Goal: Information Seeking & Learning: Find specific fact

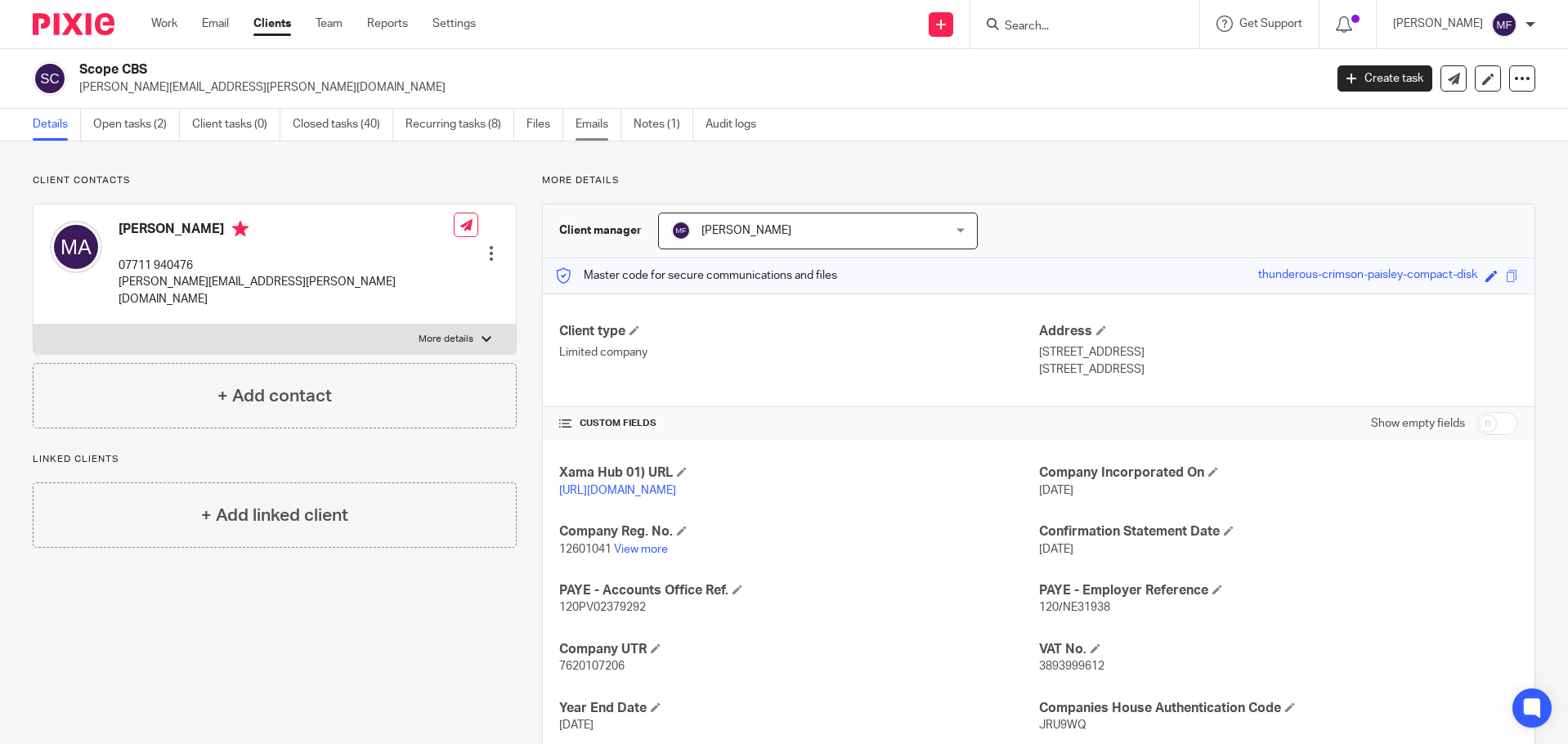
click at [579, 132] on link "Emails" at bounding box center [599, 124] width 46 height 32
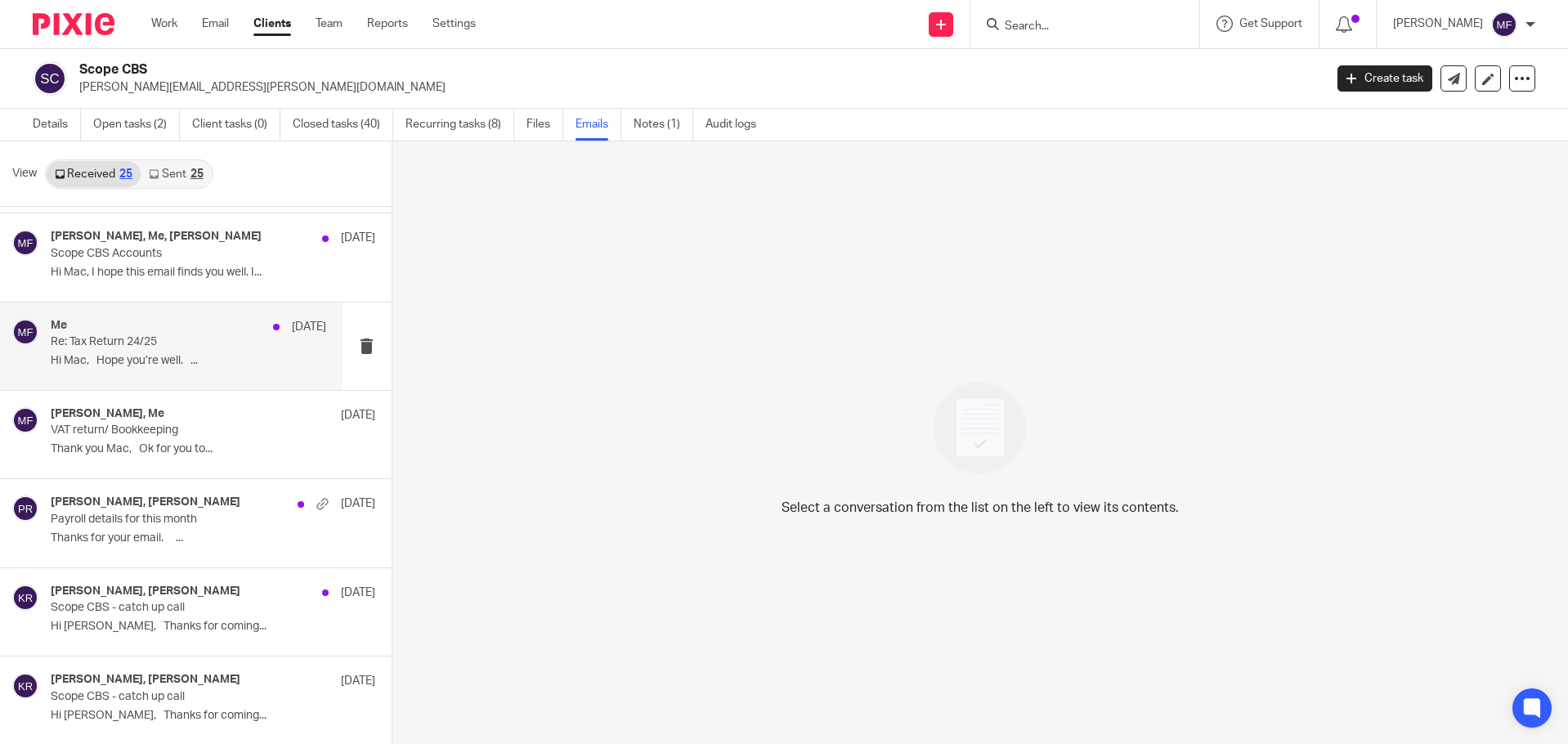
scroll to position [164, 0]
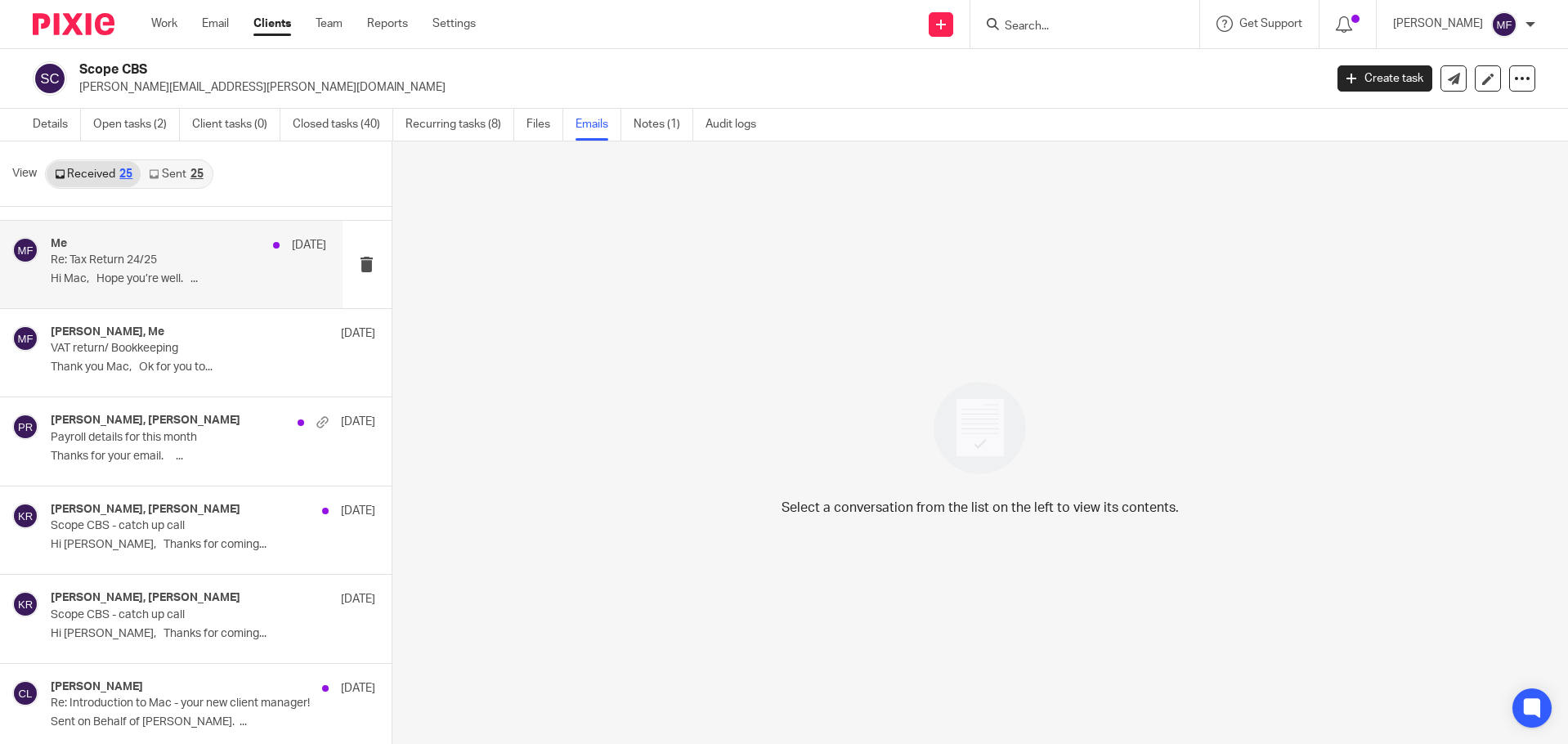
click at [123, 361] on p "Thank you Mac, Ok for you to..." at bounding box center [213, 367] width 325 height 14
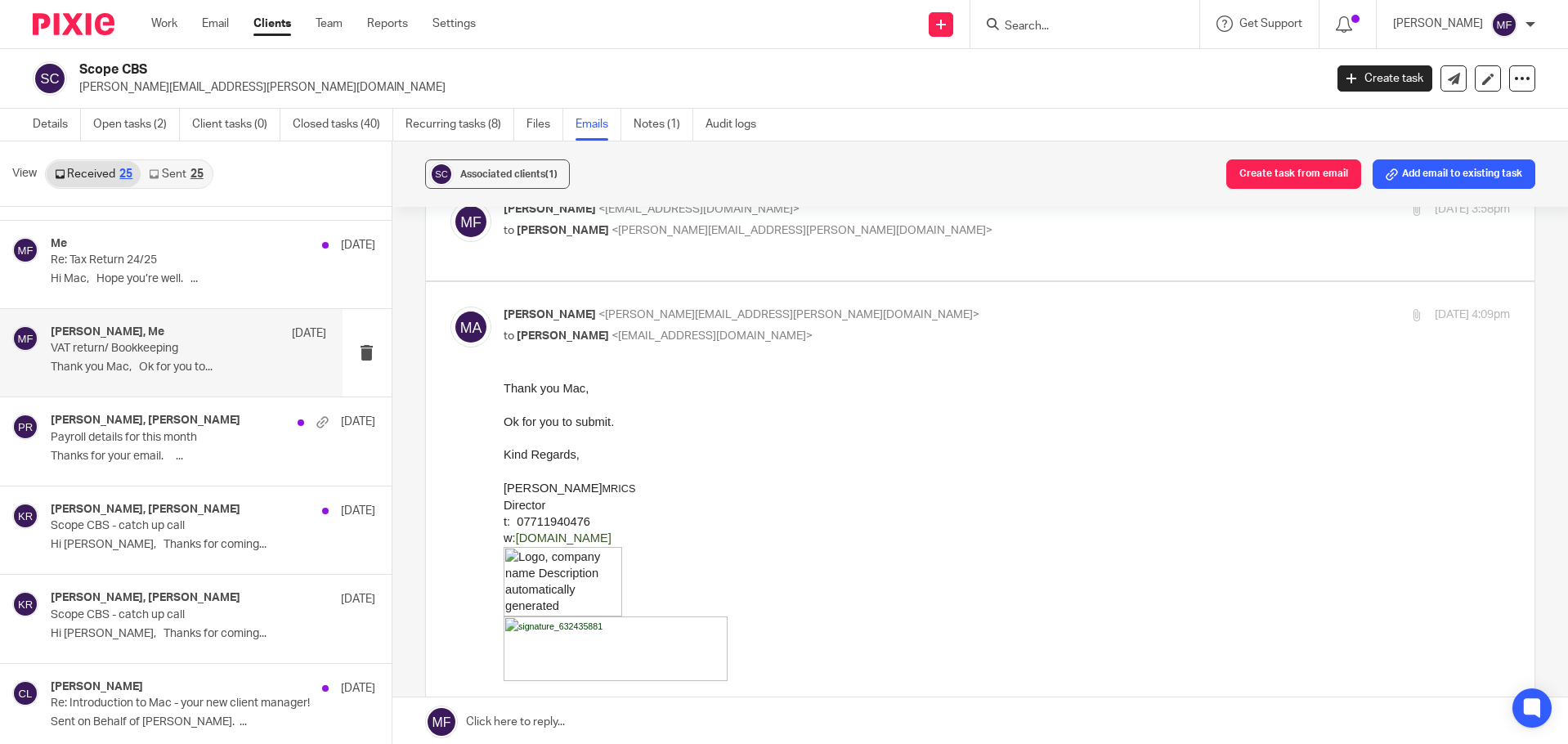
scroll to position [327, 0]
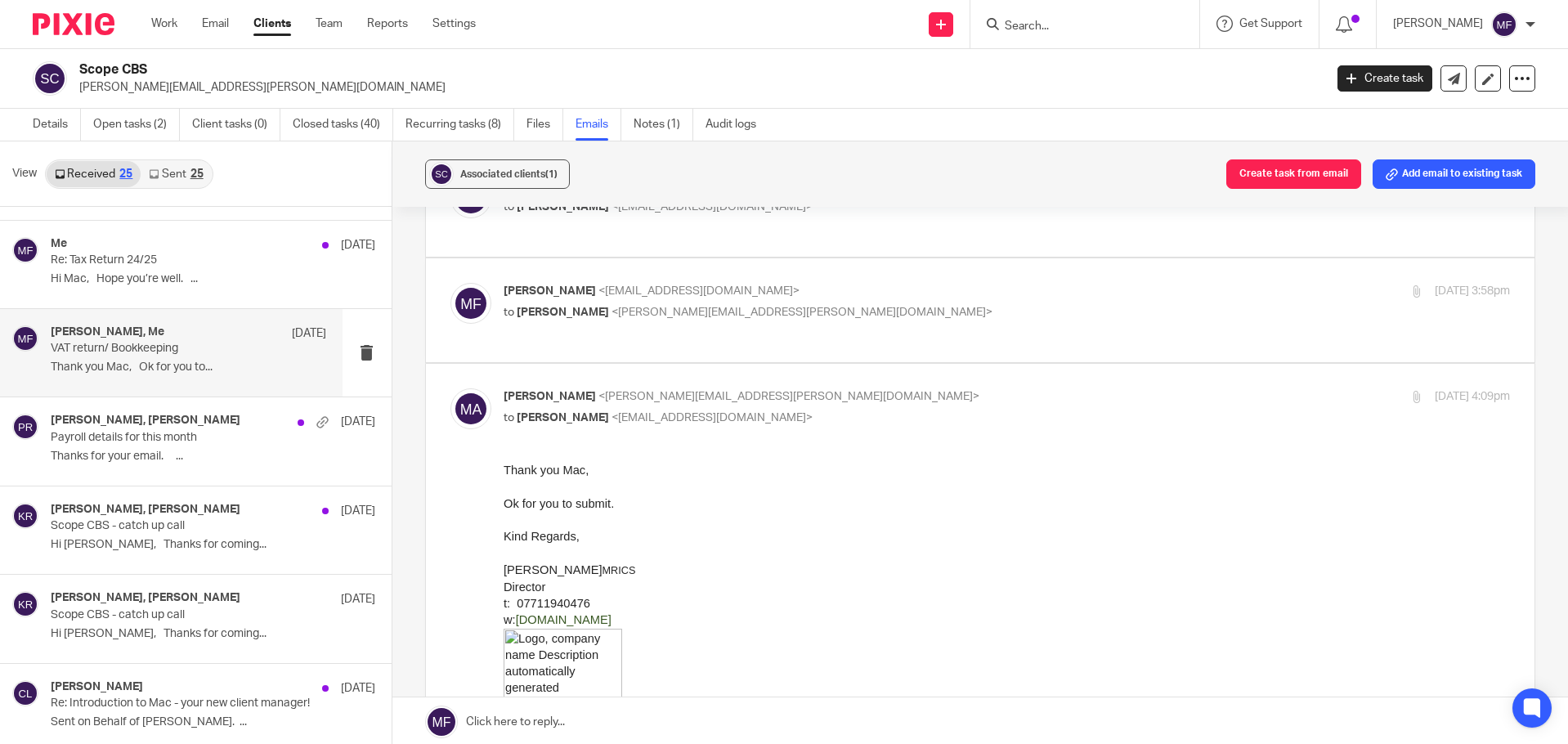
click at [601, 336] on div "Mac Fletcher <mac@youtopia.co.uk> to Matt Aldridge <matt.aldridge@scopesurveyor…" at bounding box center [980, 310] width 1060 height 55
click at [619, 307] on span "<matt.aldridge@scopesurveyors.co.uk>" at bounding box center [801, 312] width 381 height 11
checkbox input "true"
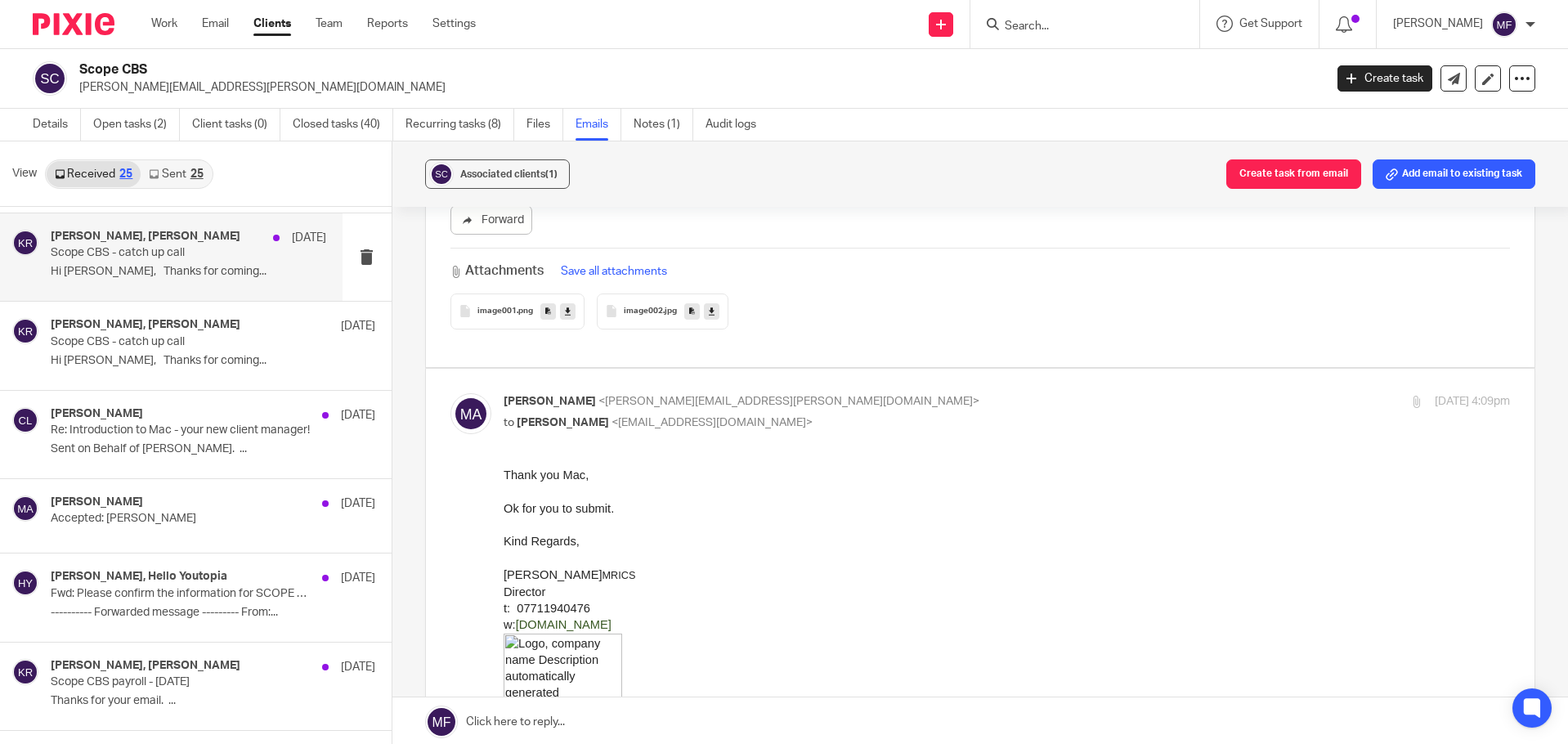
scroll to position [491, 0]
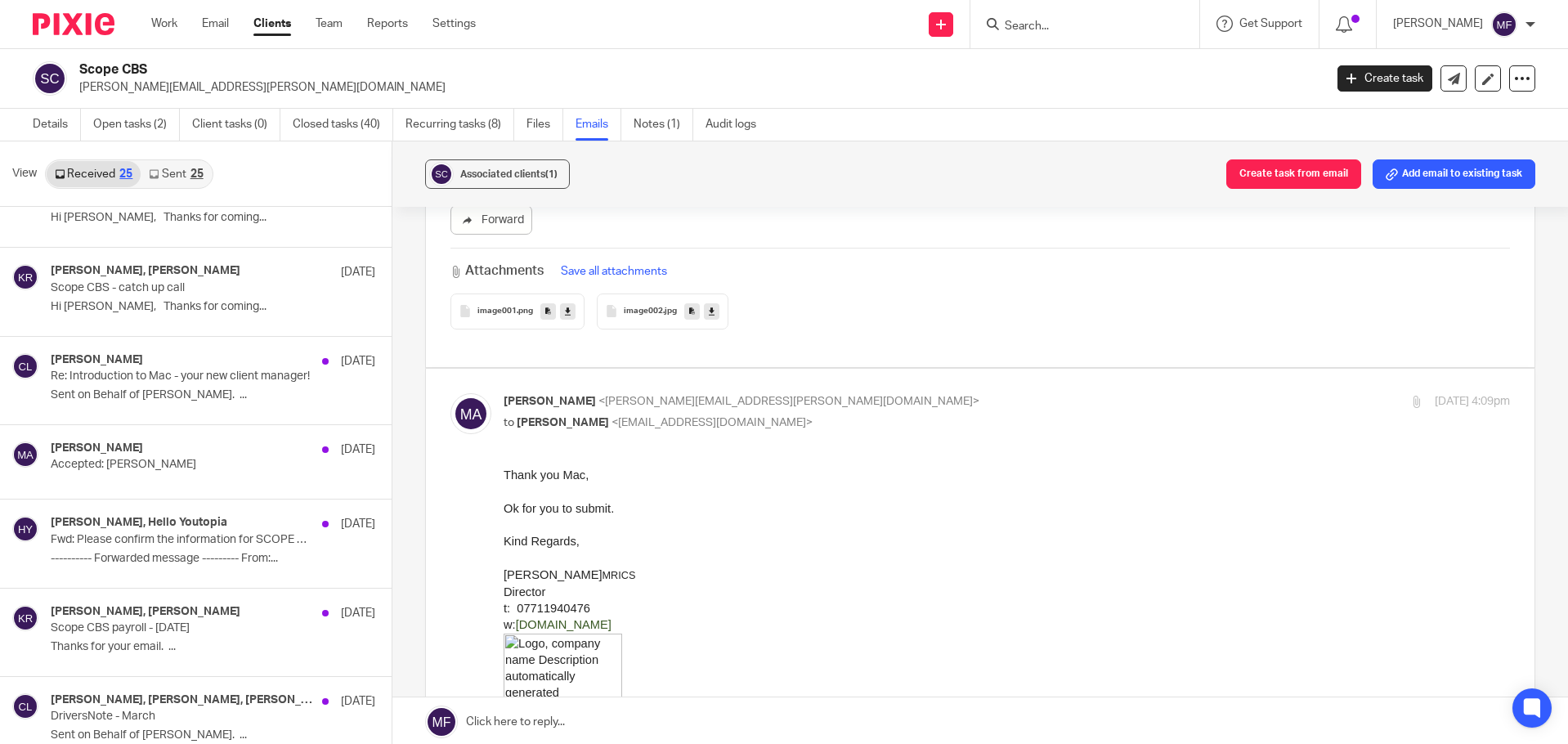
click at [161, 170] on link "Sent 25" at bounding box center [175, 174] width 71 height 26
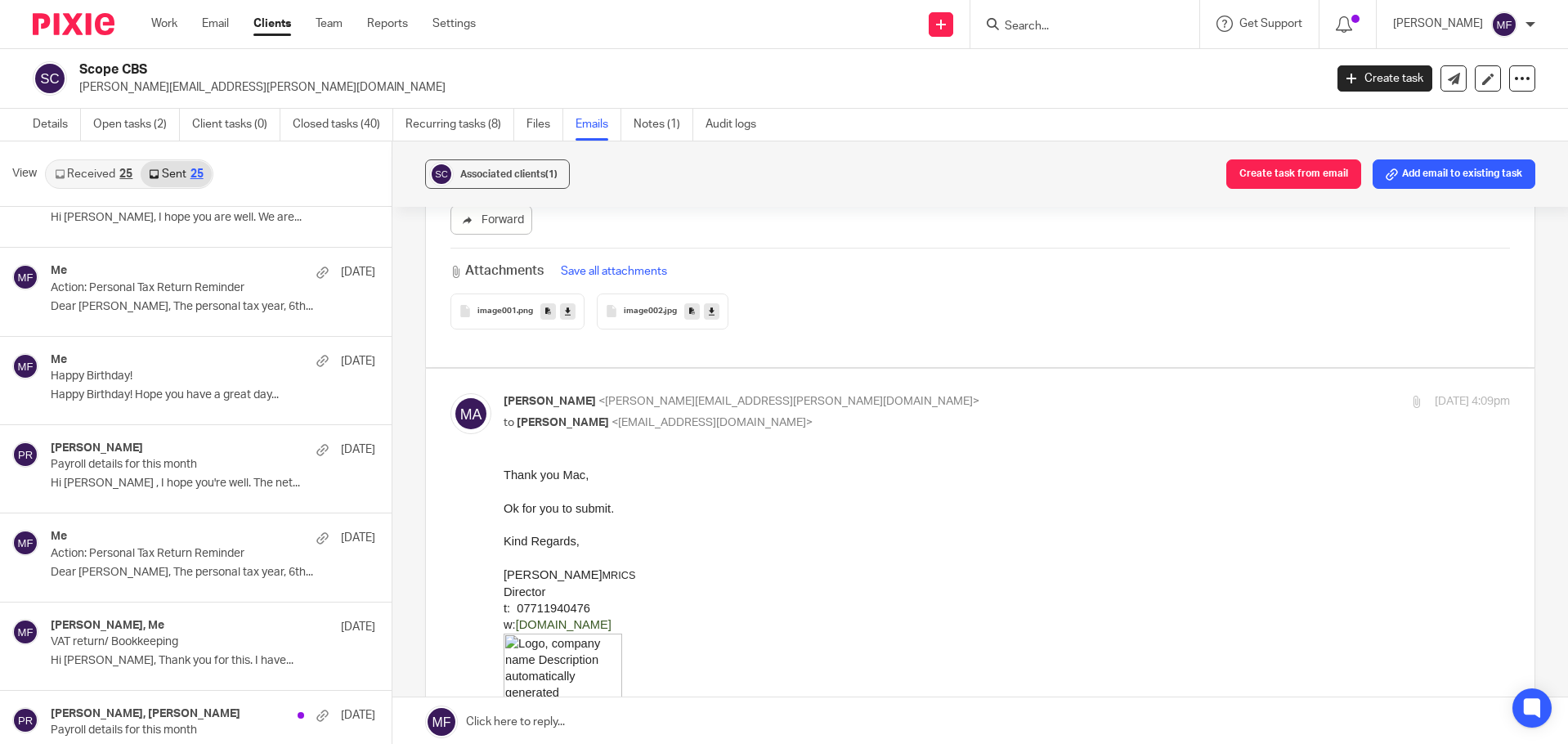
scroll to position [3, 0]
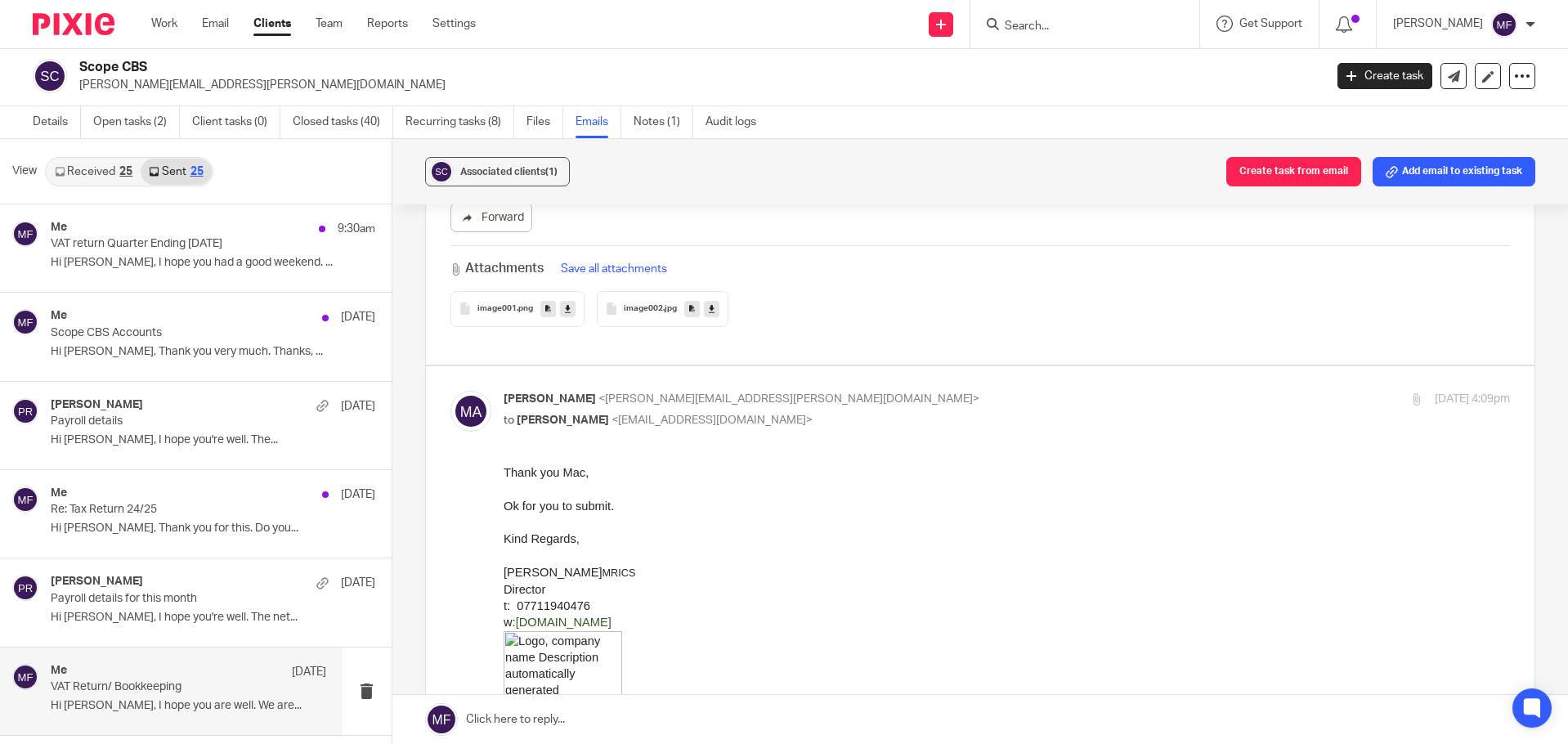
click at [97, 678] on div "Me 5 Aug" at bounding box center [188, 672] width 275 height 16
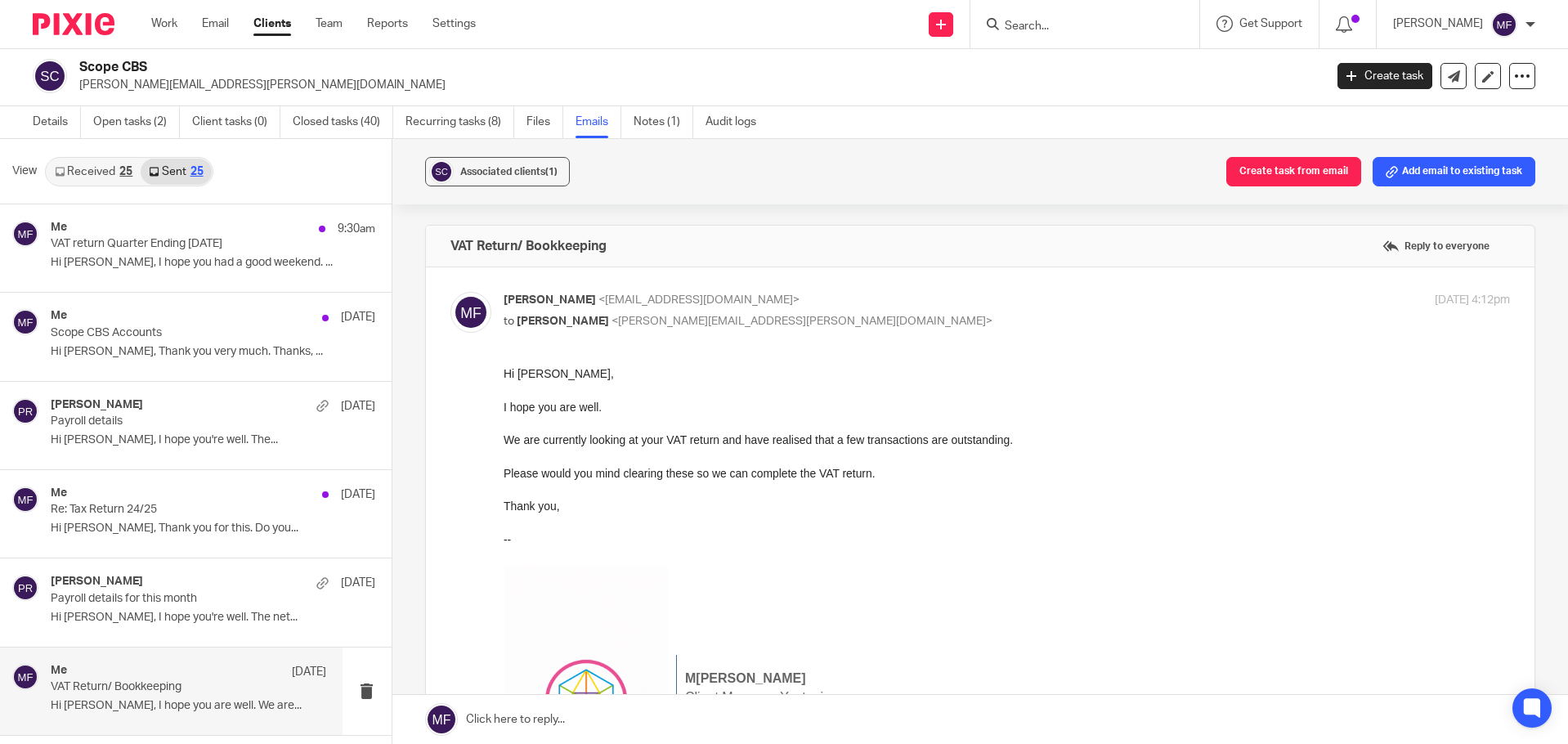
scroll to position [0, 0]
click at [129, 524] on p "Hi Matt, Thank you for this. Do you..." at bounding box center [188, 528] width 275 height 14
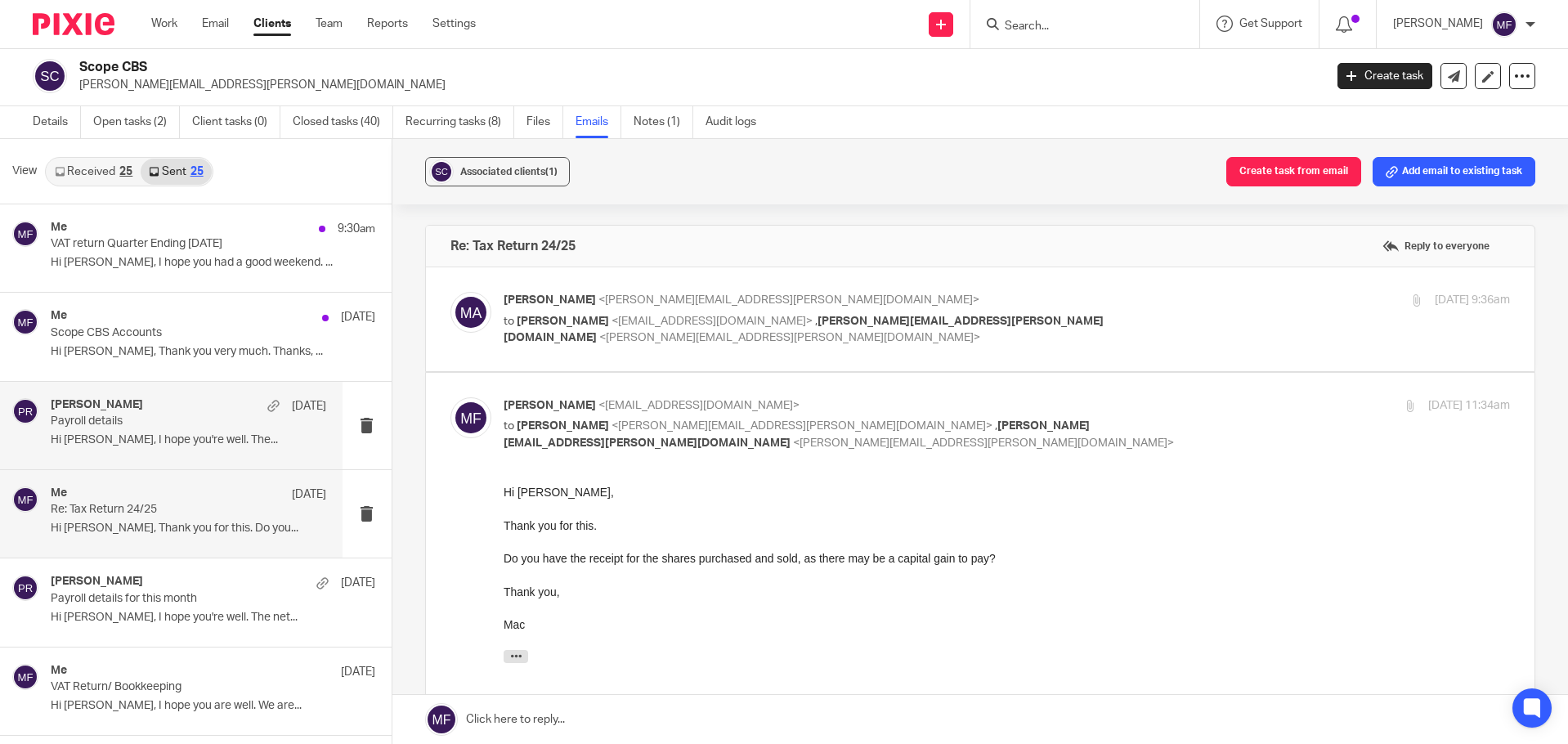
click at [144, 436] on p "Hi Matt, I hope you're well. The..." at bounding box center [188, 441] width 275 height 14
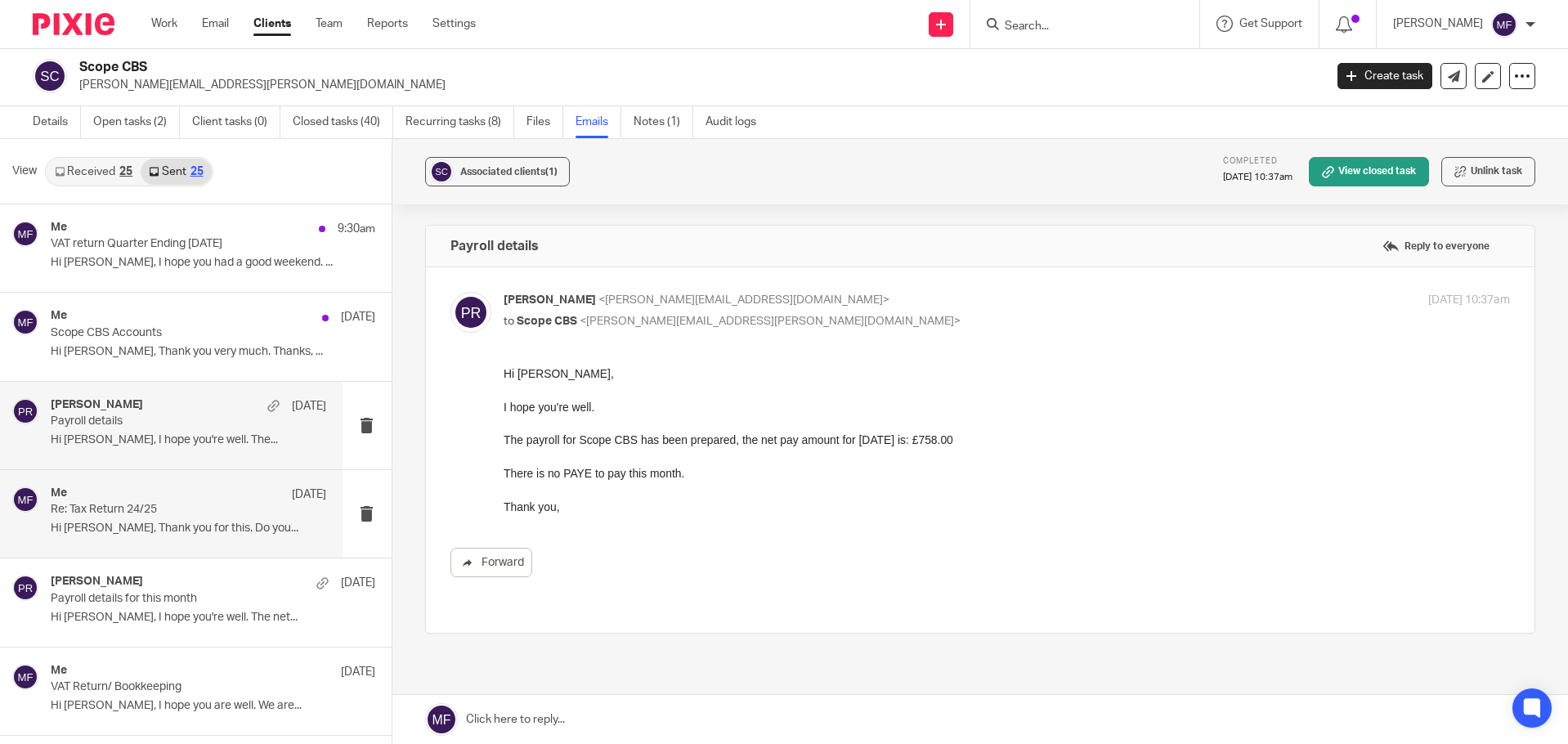
click at [137, 536] on p "Hi Matt, Thank you for this. Do you..." at bounding box center [188, 528] width 275 height 14
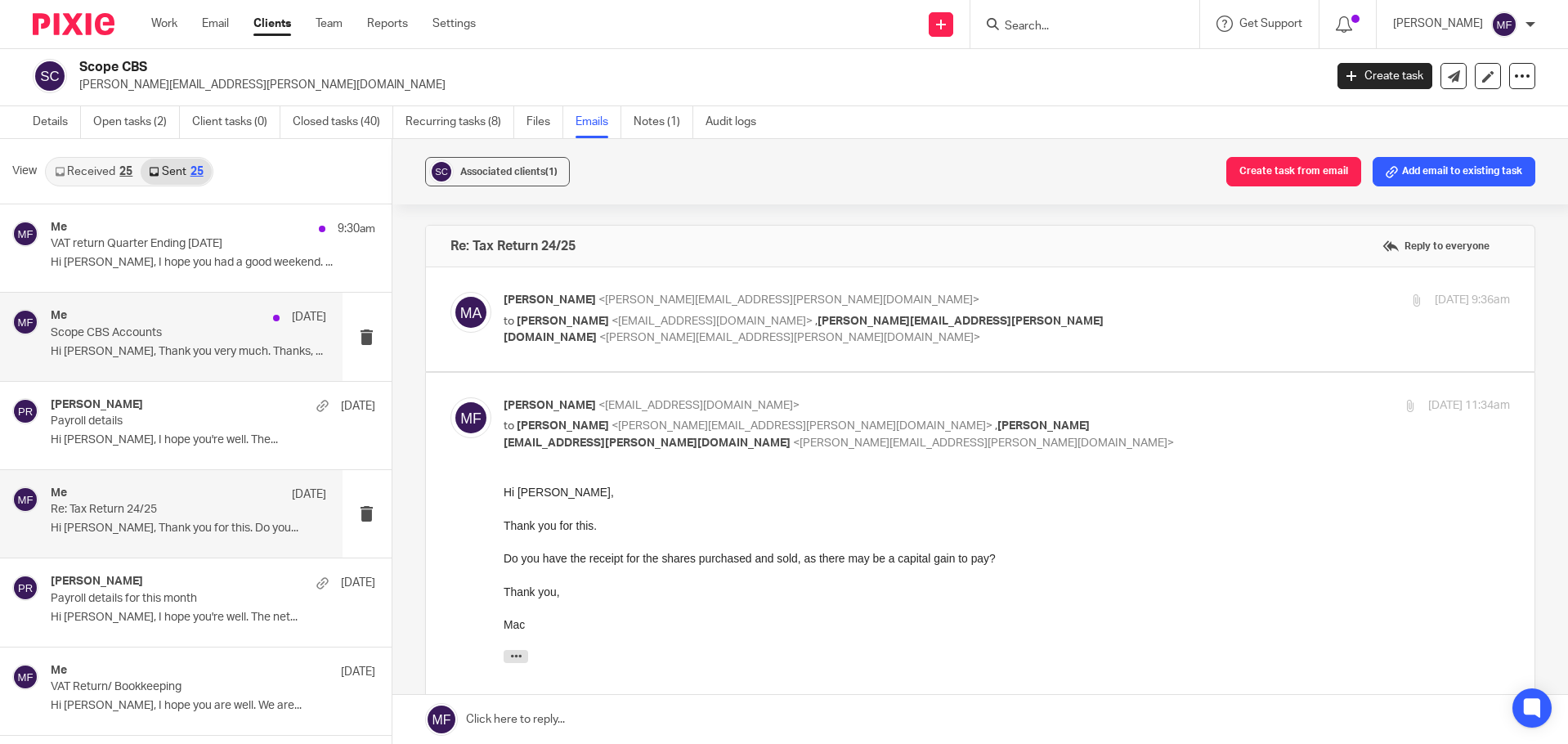
click at [128, 357] on p "Hi Matt, Thank you very much. Thanks, ..." at bounding box center [188, 352] width 275 height 14
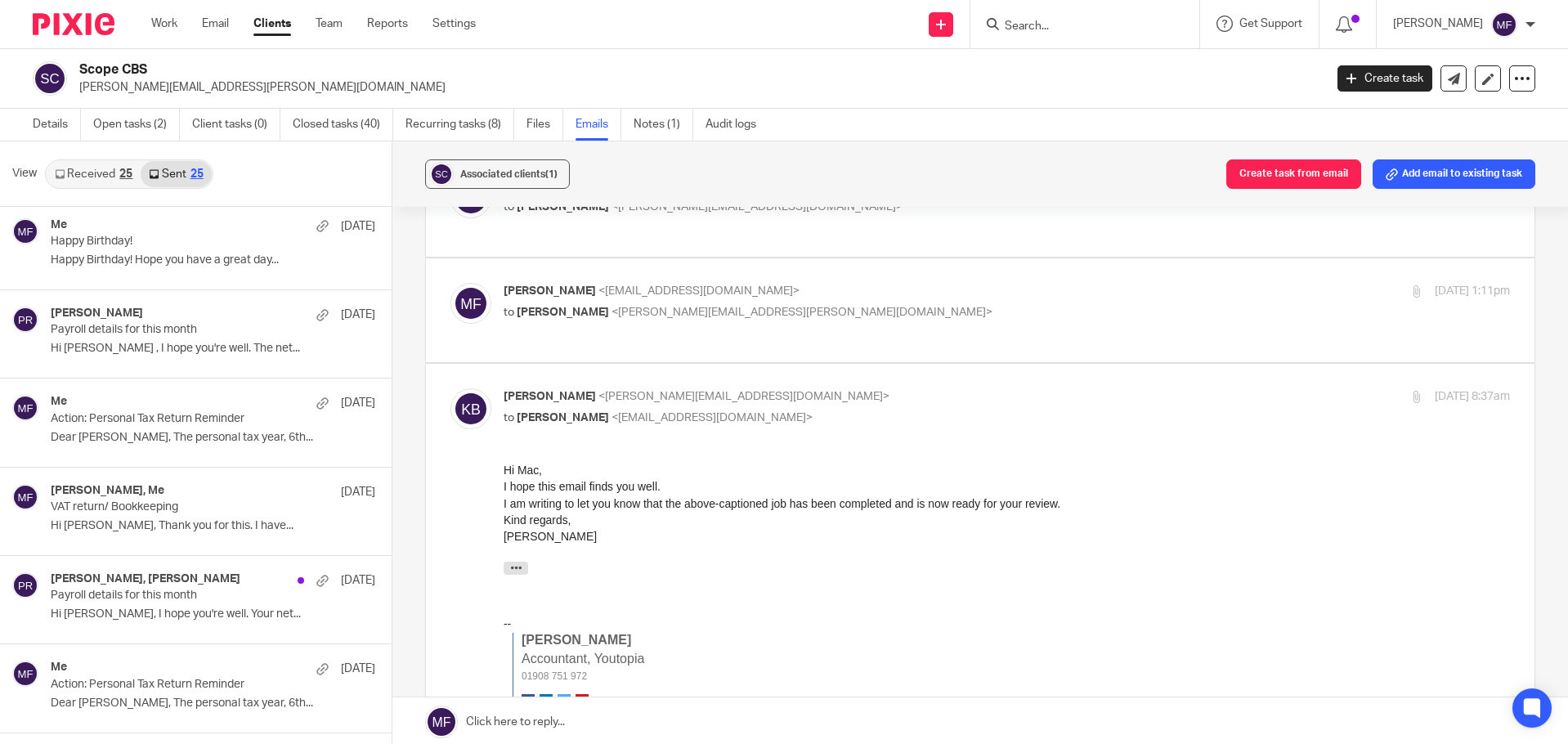
scroll to position [655, 0]
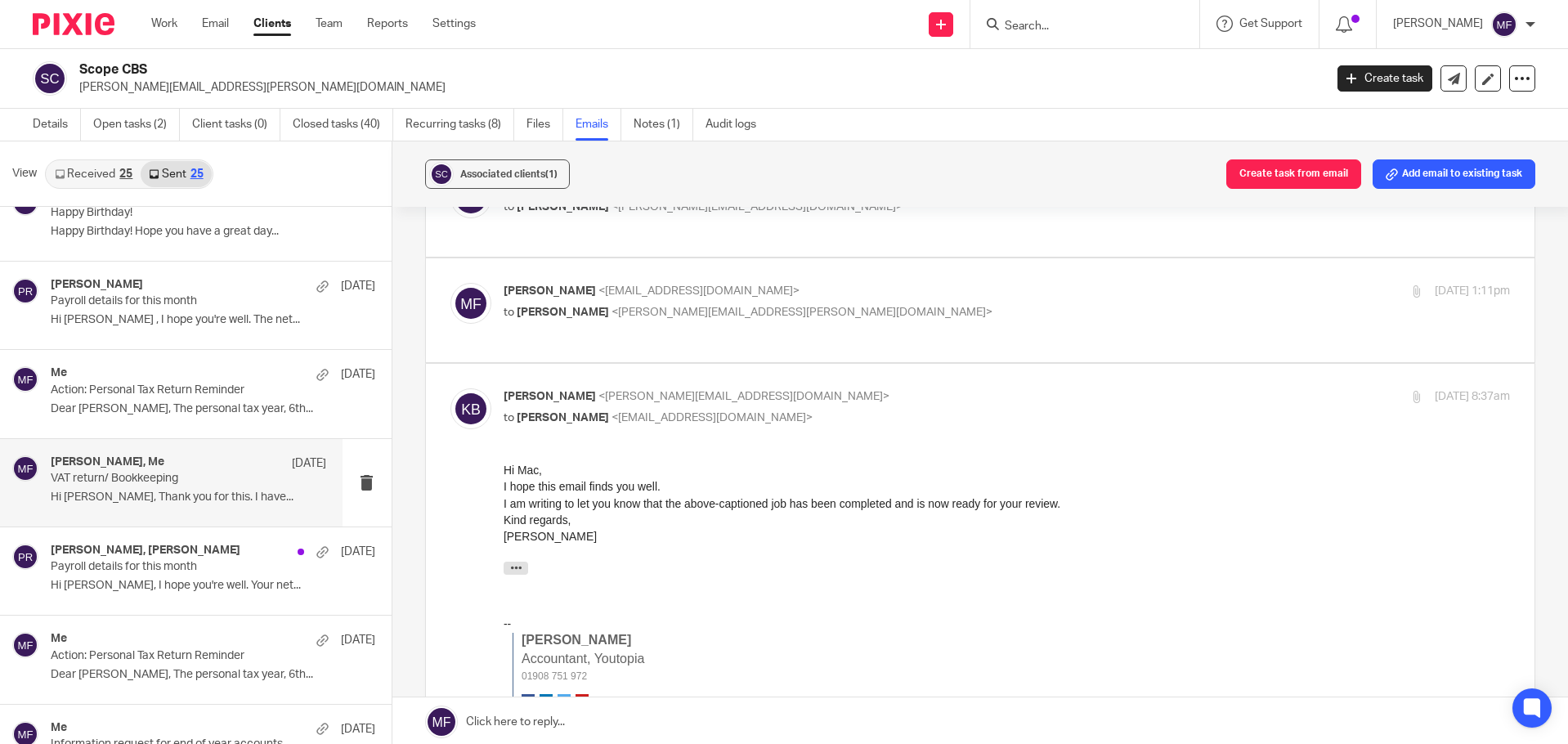
click at [181, 465] on div "Matt Aldridge, Me 2 Jul" at bounding box center [188, 464] width 275 height 16
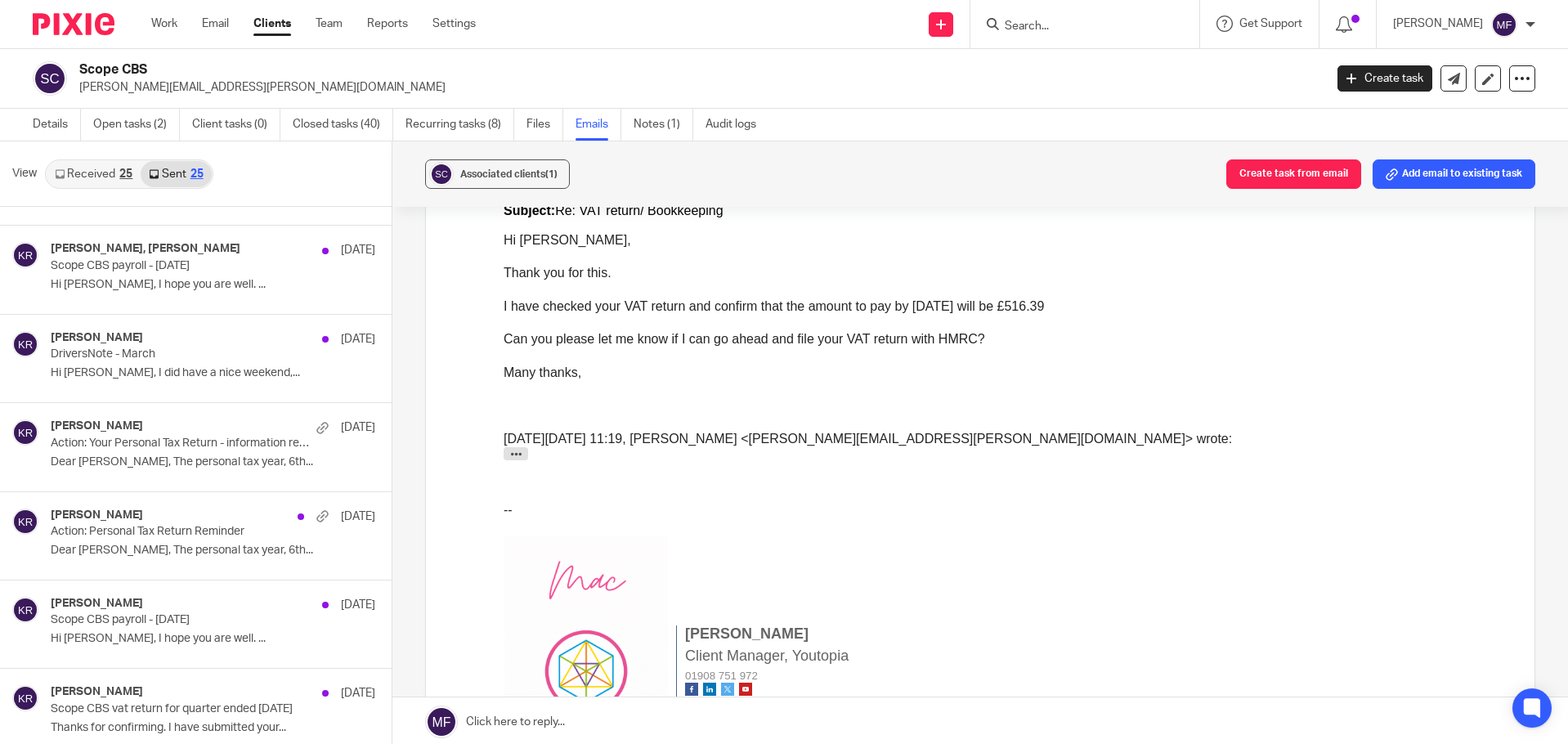
scroll to position [1717, 0]
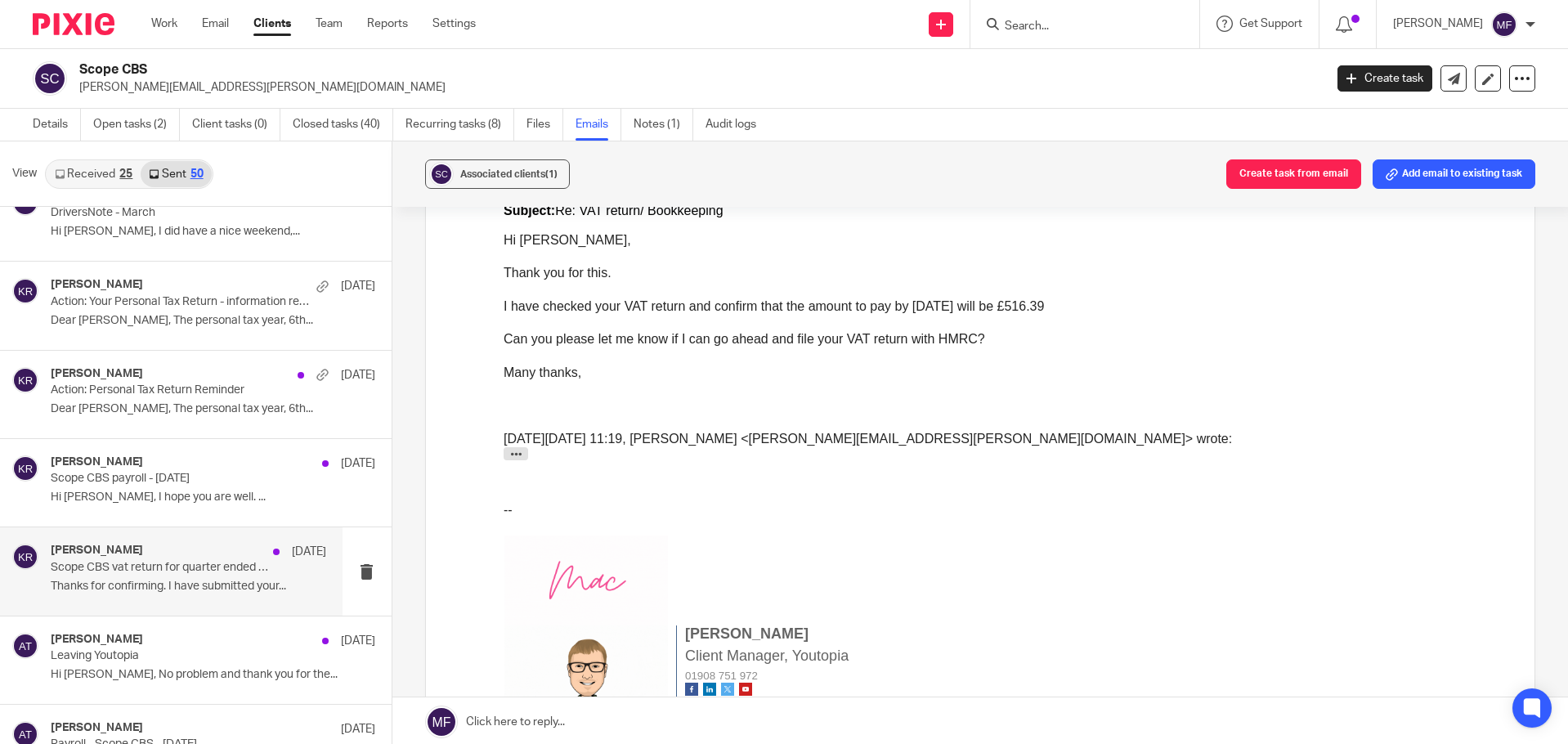
click at [131, 569] on p "Scope CBS vat return for quarter ended 28th February 25" at bounding box center [161, 568] width 220 height 14
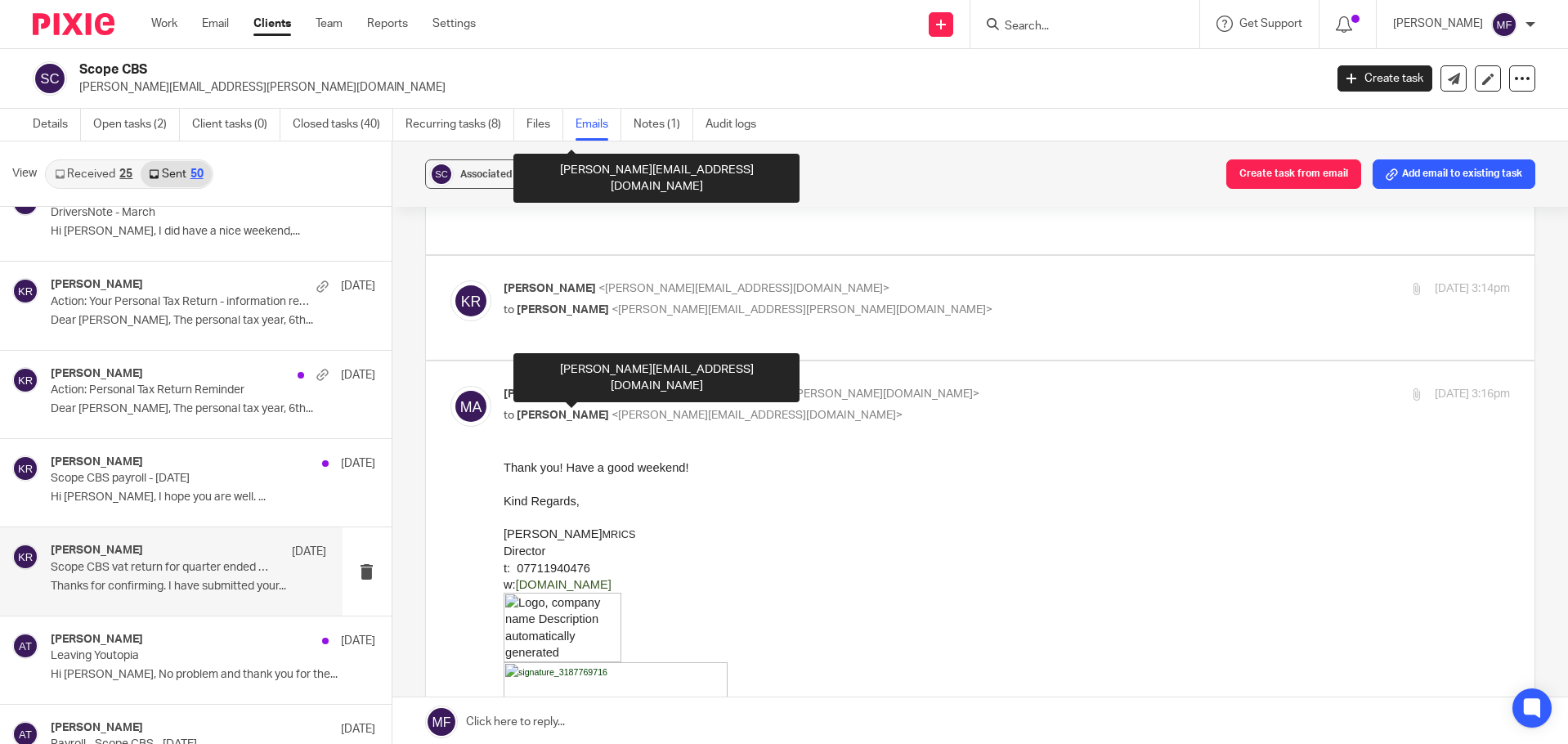
scroll to position [573, 0]
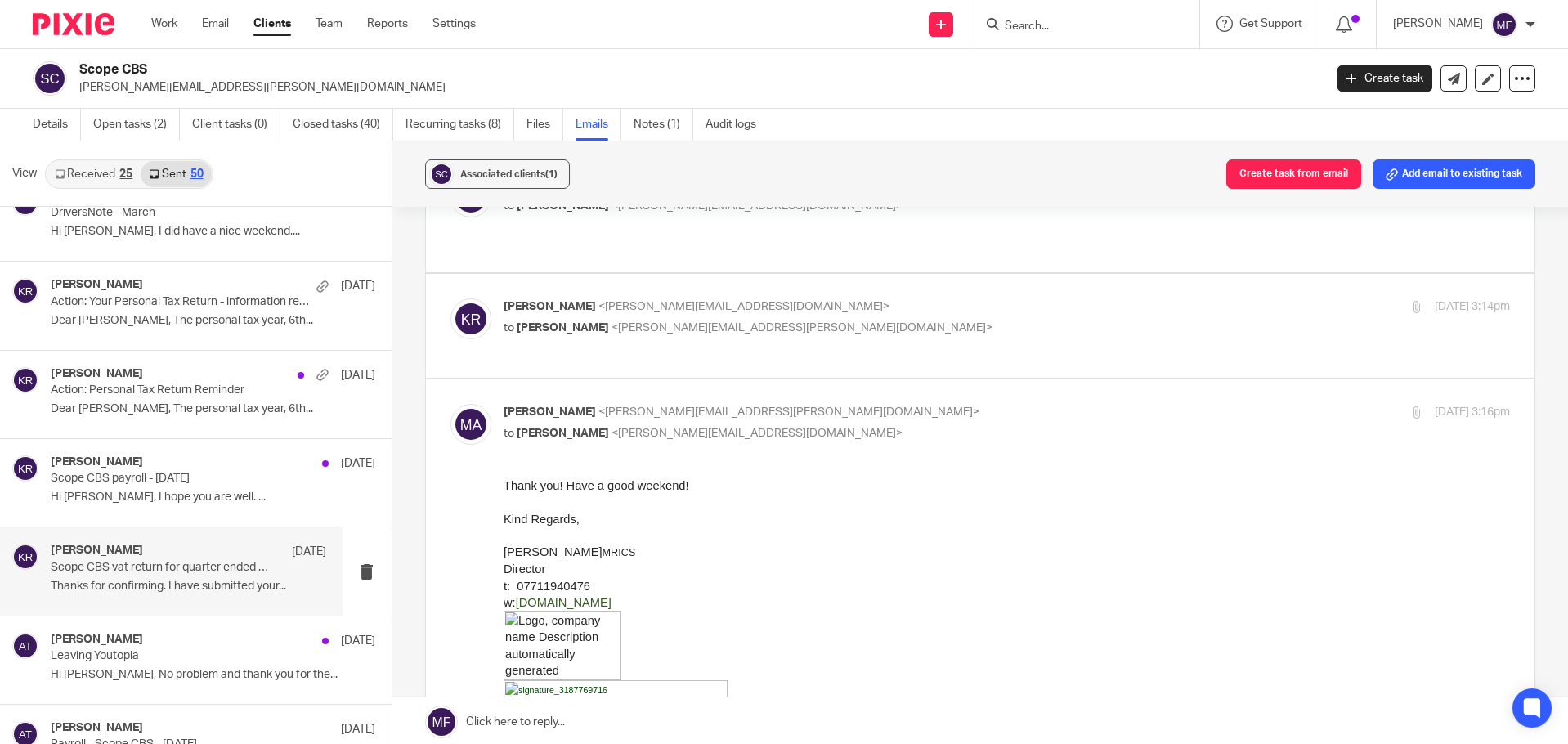
click at [647, 320] on p "to Matt Aldridge <matt.aldridge@scopesurveyors.co.uk>" at bounding box center [839, 328] width 671 height 17
checkbox input "true"
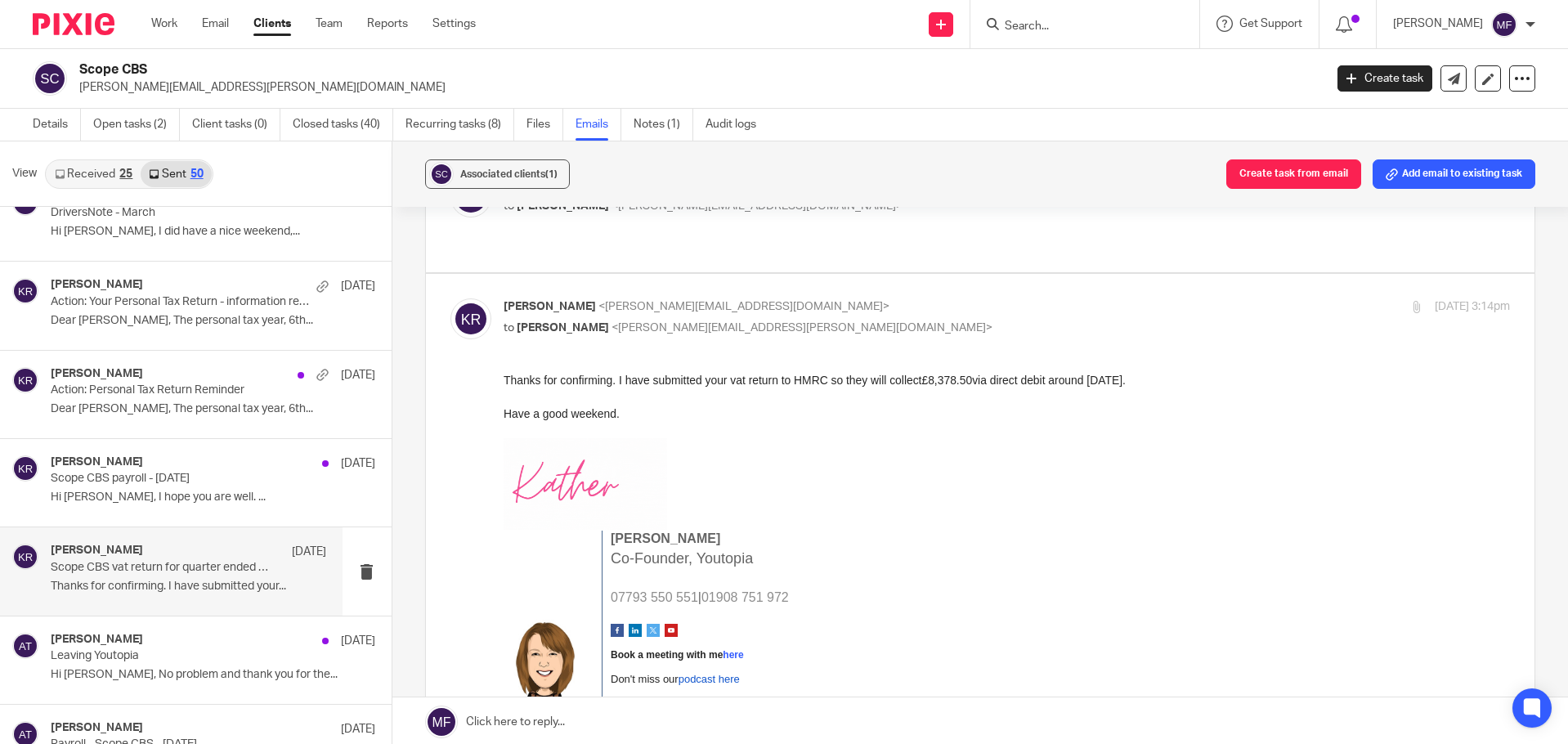
scroll to position [0, 0]
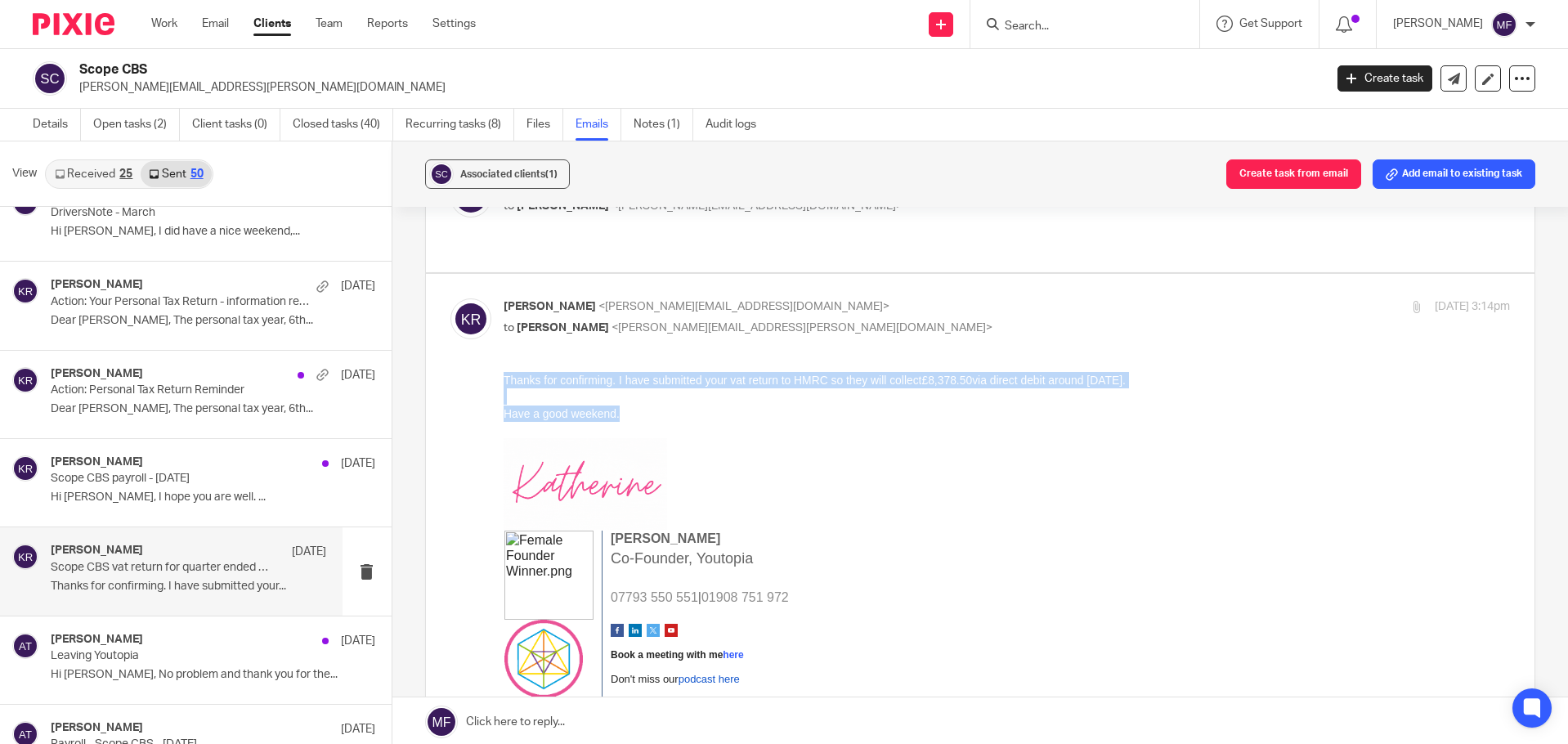
drag, startPoint x: 634, startPoint y: 412, endPoint x: 1000, endPoint y: 714, distance: 474.5
click at [503, 374] on html "Thanks for confirming. I have submitted your vat return to HMRC so they will co…" at bounding box center [1006, 626] width 1007 height 506
copy div "Thanks for confirming. I have submitted your vat return to HMRC so they will co…"
